Goal: Transaction & Acquisition: Book appointment/travel/reservation

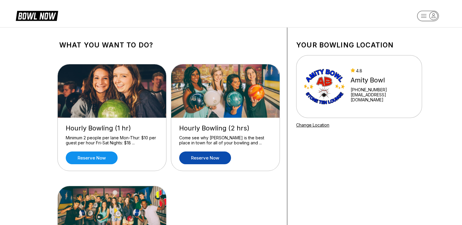
click at [215, 156] on link "Reserve now" at bounding box center [205, 157] width 52 height 13
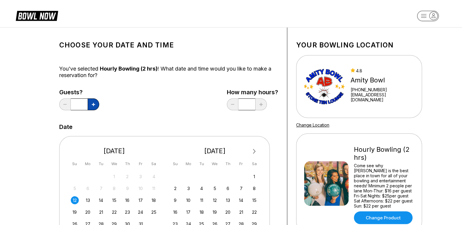
click at [94, 105] on icon at bounding box center [93, 104] width 3 height 3
type input "*"
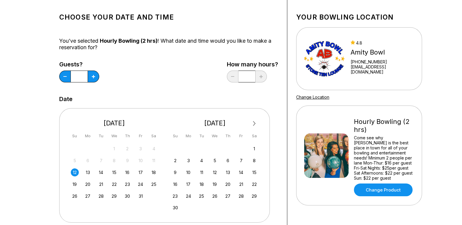
scroll to position [89, 0]
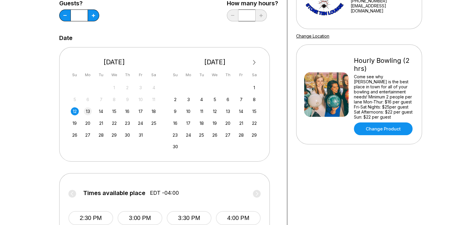
click at [89, 111] on div "13" at bounding box center [88, 111] width 8 height 8
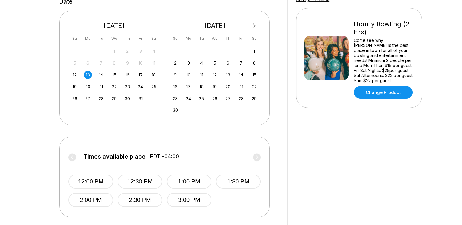
scroll to position [207, 0]
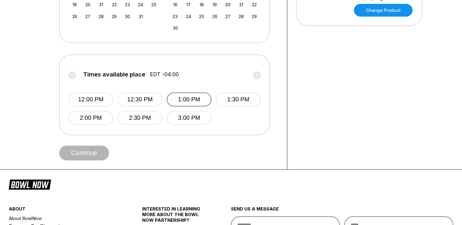
click at [190, 98] on button "1:00 PM" at bounding box center [189, 99] width 45 height 14
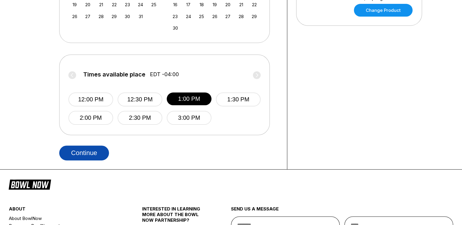
click at [82, 155] on button "Continue" at bounding box center [84, 152] width 50 height 15
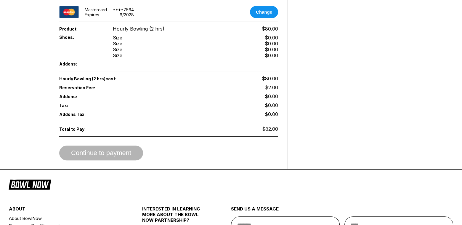
scroll to position [321, 0]
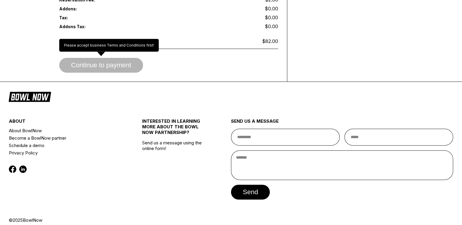
click at [116, 62] on span "Continue to payment" at bounding box center [101, 65] width 84 height 6
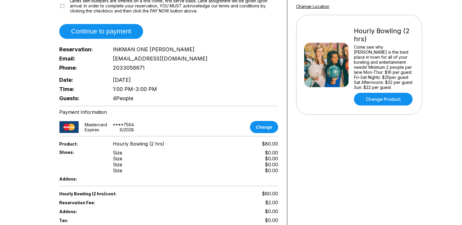
scroll to position [266, 0]
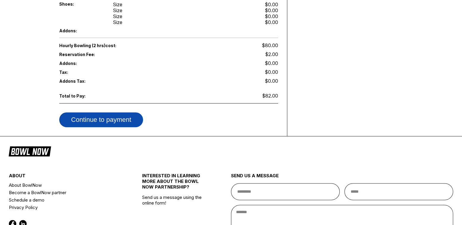
click at [103, 112] on button "Continue to payment" at bounding box center [101, 119] width 84 height 15
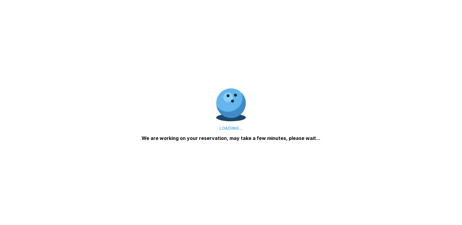
scroll to position [167, 0]
